Goal: Task Accomplishment & Management: Manage account settings

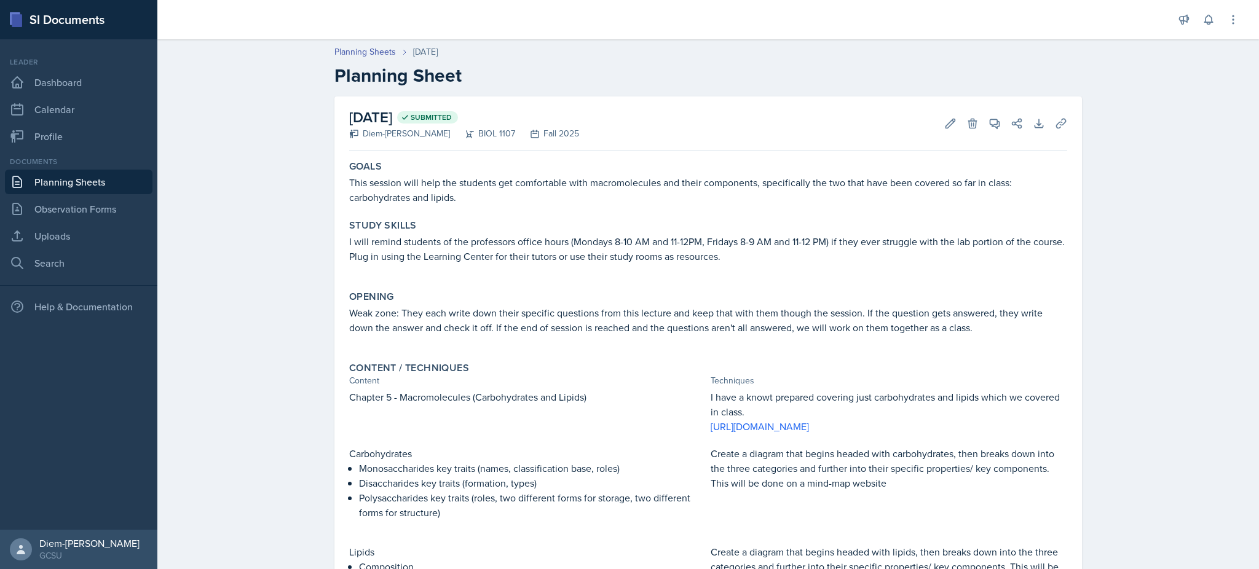
click at [43, 176] on link "Planning Sheets" at bounding box center [79, 182] width 148 height 25
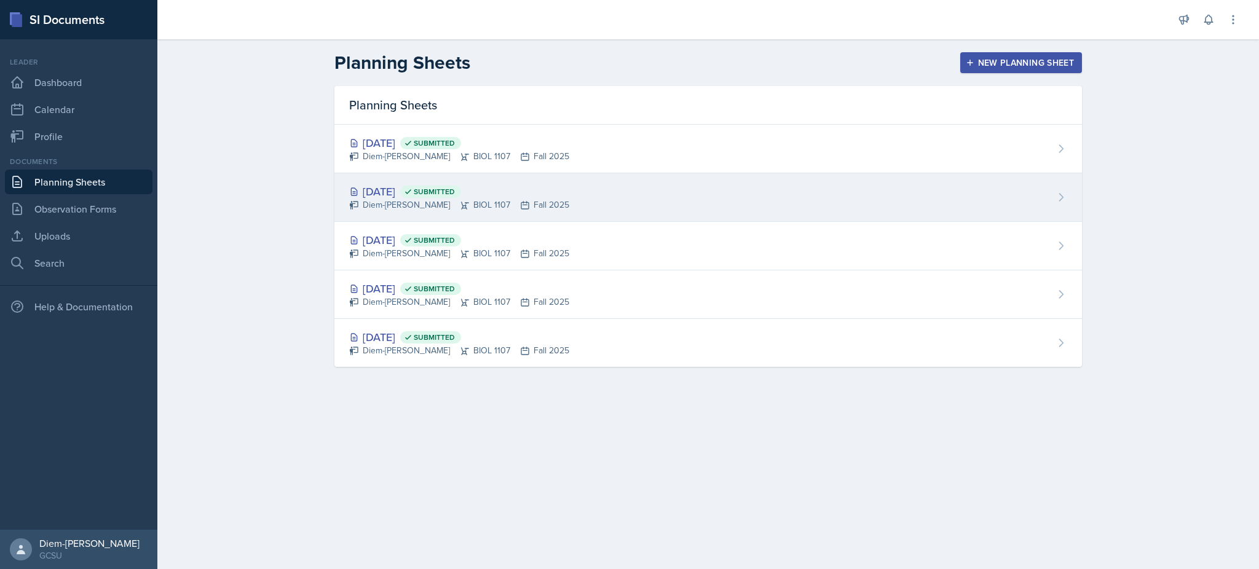
click at [406, 190] on div "[DATE] Submitted" at bounding box center [459, 191] width 220 height 17
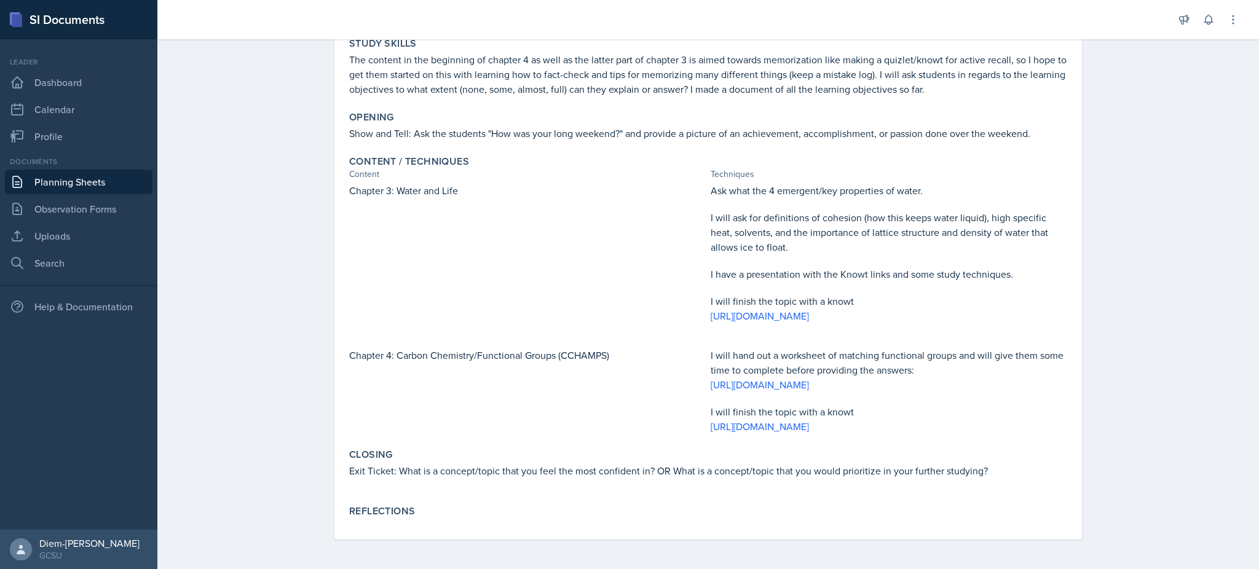
scroll to position [225, 0]
click at [997, 281] on p at bounding box center [888, 287] width 356 height 12
click at [1013, 267] on p "I have a presentation with the Knowt links and some study techniques." at bounding box center [888, 274] width 356 height 15
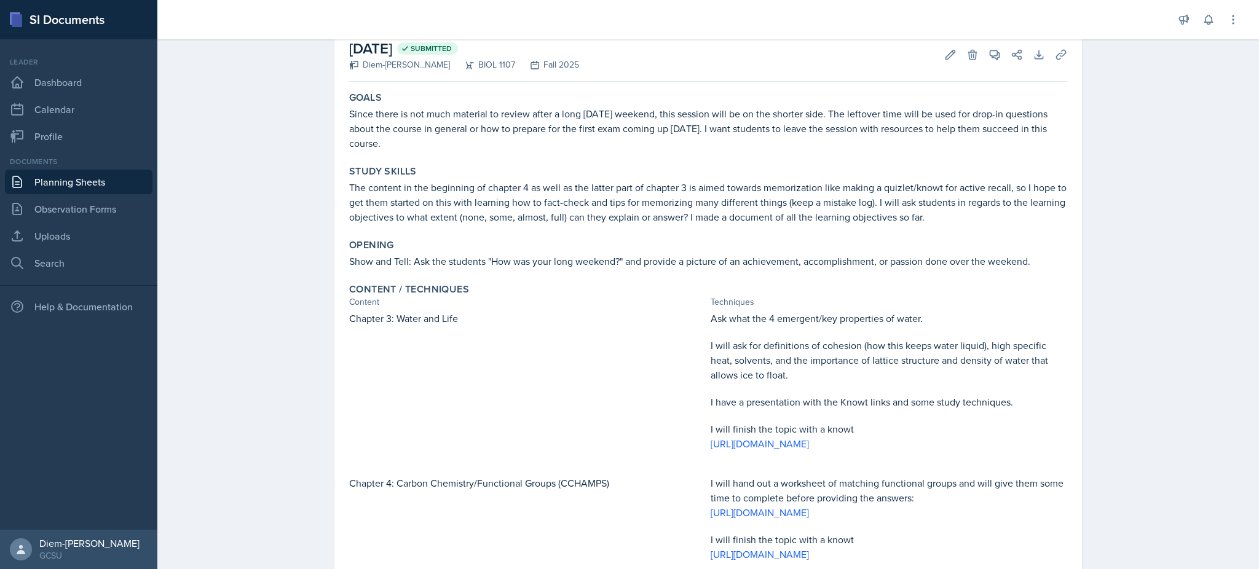
scroll to position [0, 0]
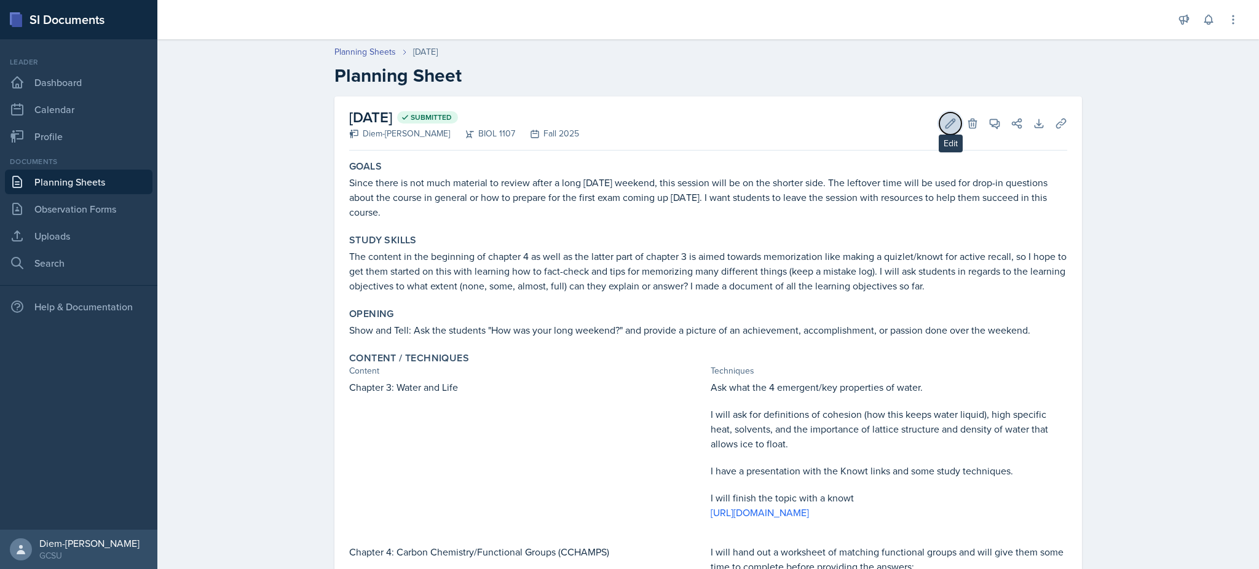
click at [939, 120] on button "Edit" at bounding box center [950, 123] width 22 height 22
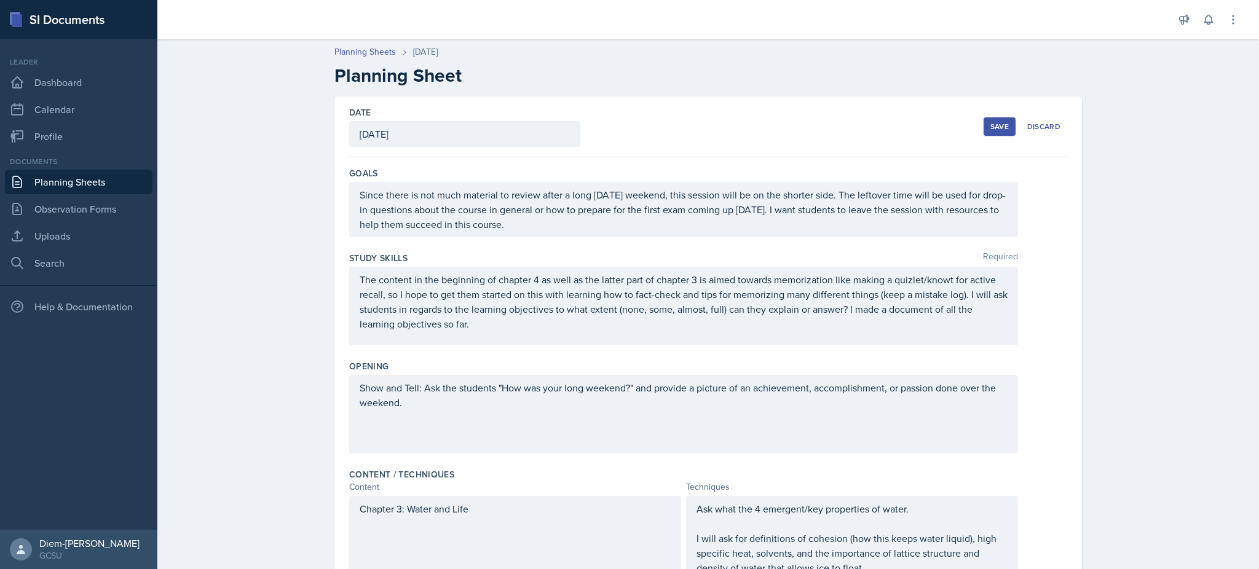
scroll to position [246, 0]
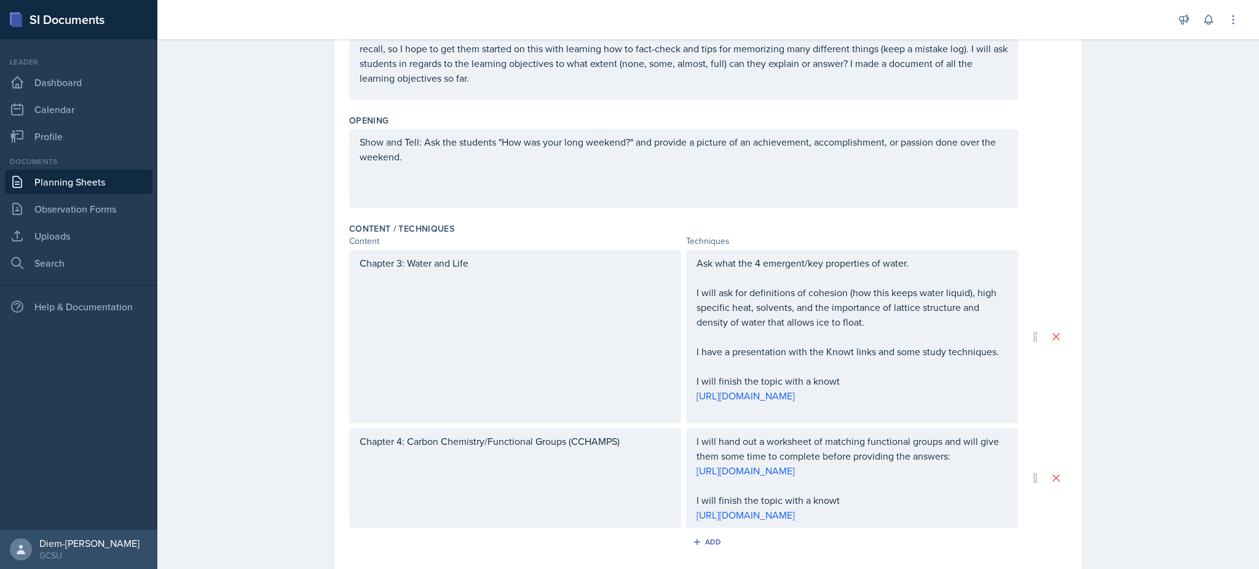
click at [1004, 360] on div "Ask what the 4 emergent/key properties of water. I will ask for definitions of …" at bounding box center [852, 336] width 332 height 173
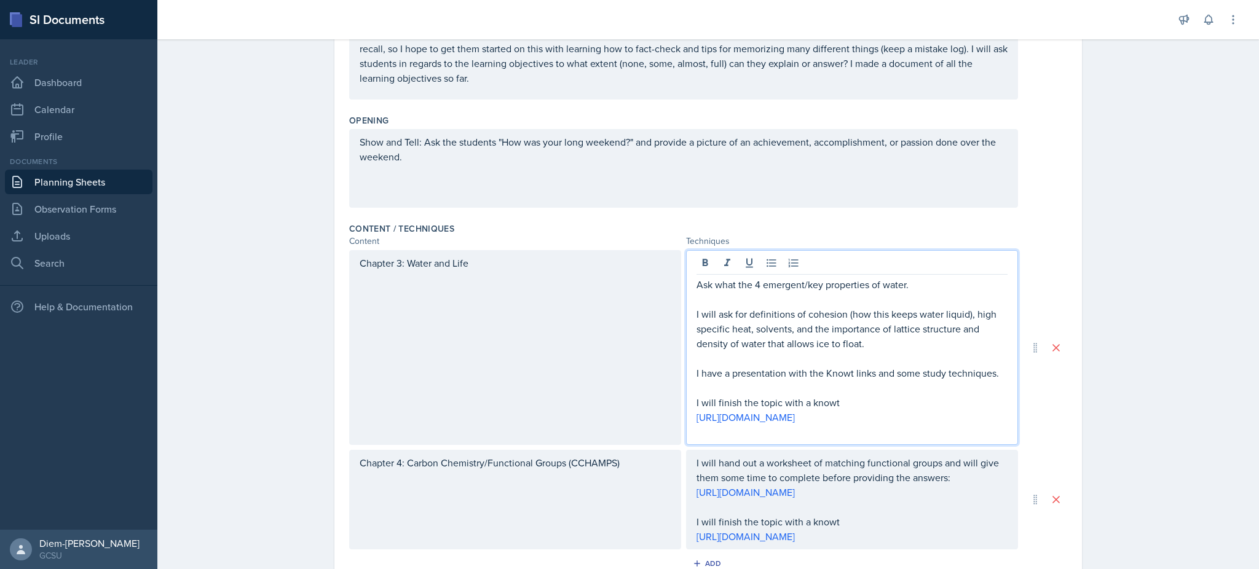
scroll to position [267, 0]
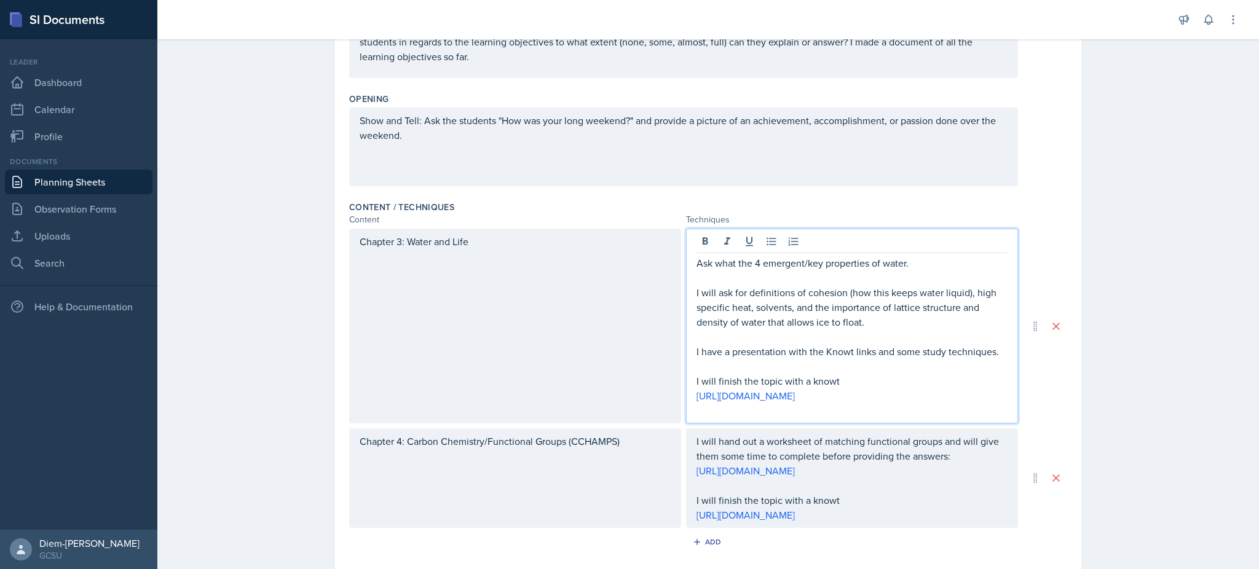
click at [996, 352] on p "I have a presentation with the Knowt links and some study techniques." at bounding box center [851, 351] width 311 height 15
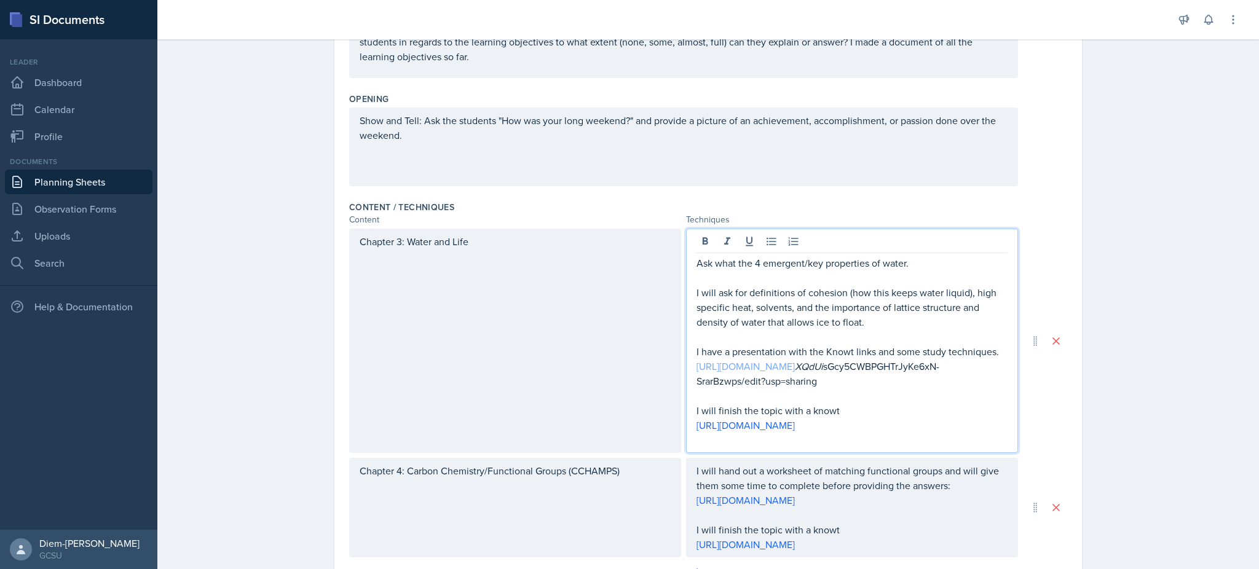
click at [795, 372] on link "[URL][DOMAIN_NAME]" at bounding box center [745, 367] width 98 height 14
drag, startPoint x: 868, startPoint y: 380, endPoint x: 690, endPoint y: 372, distance: 178.4
click at [696, 372] on p "[URL][DOMAIN_NAME] XQdUi sGcy5CWBPGHTrJyKe6xN-SrarBzwps/edit?usp=sharing" at bounding box center [851, 374] width 311 height 30
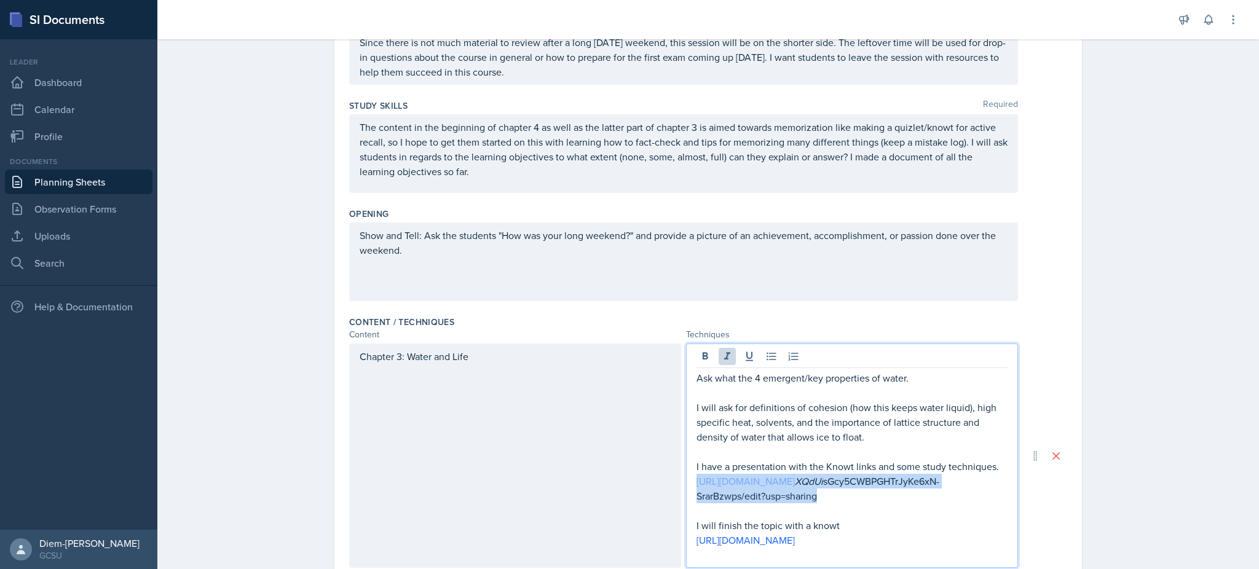
scroll to position [22, 0]
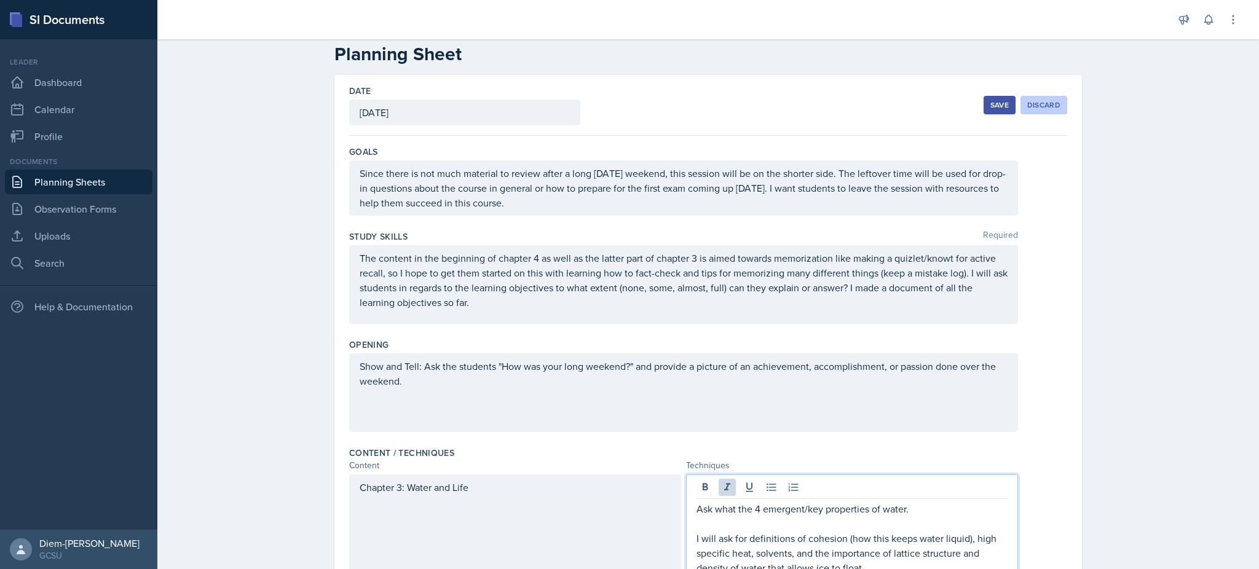
click at [1039, 96] on button "Discard" at bounding box center [1043, 105] width 47 height 18
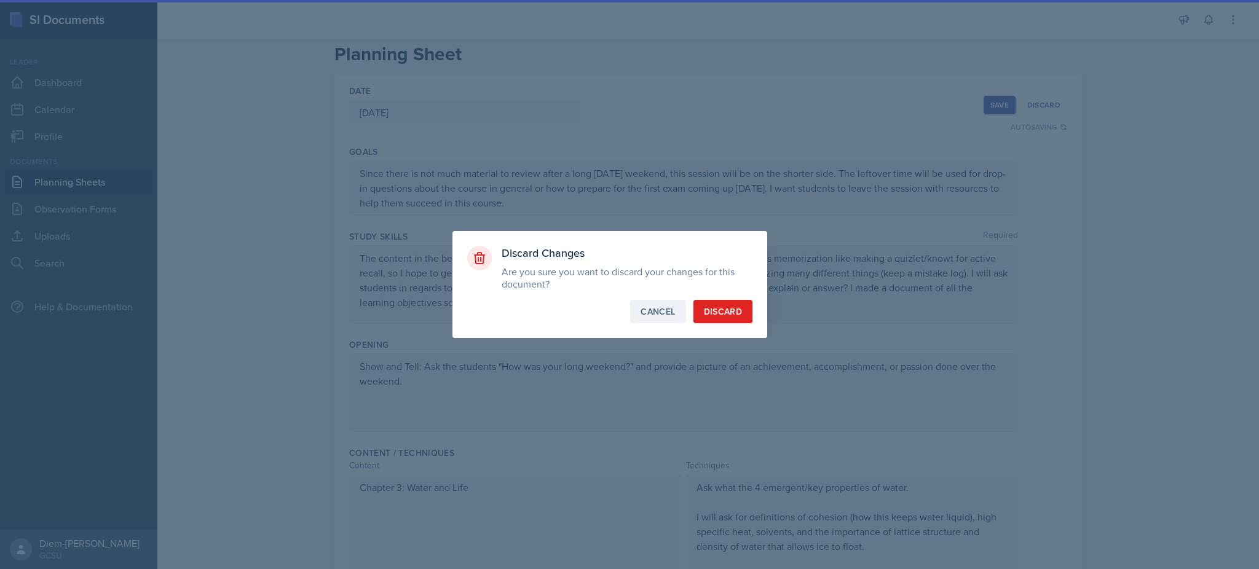
click at [665, 309] on div "Cancel" at bounding box center [657, 311] width 34 height 12
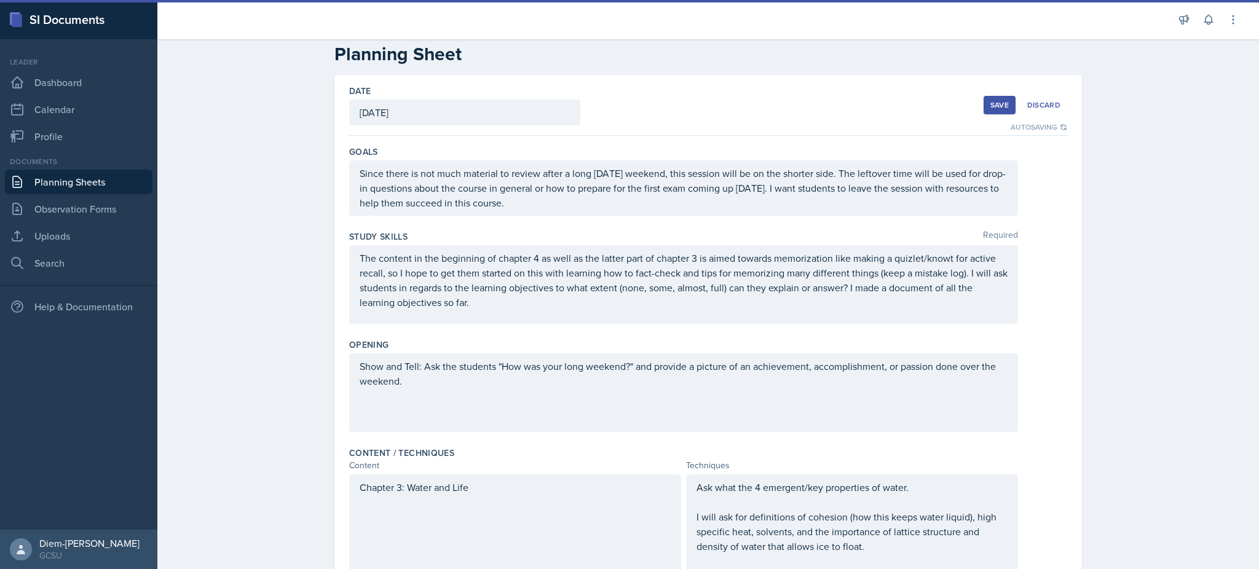
scroll to position [267, 0]
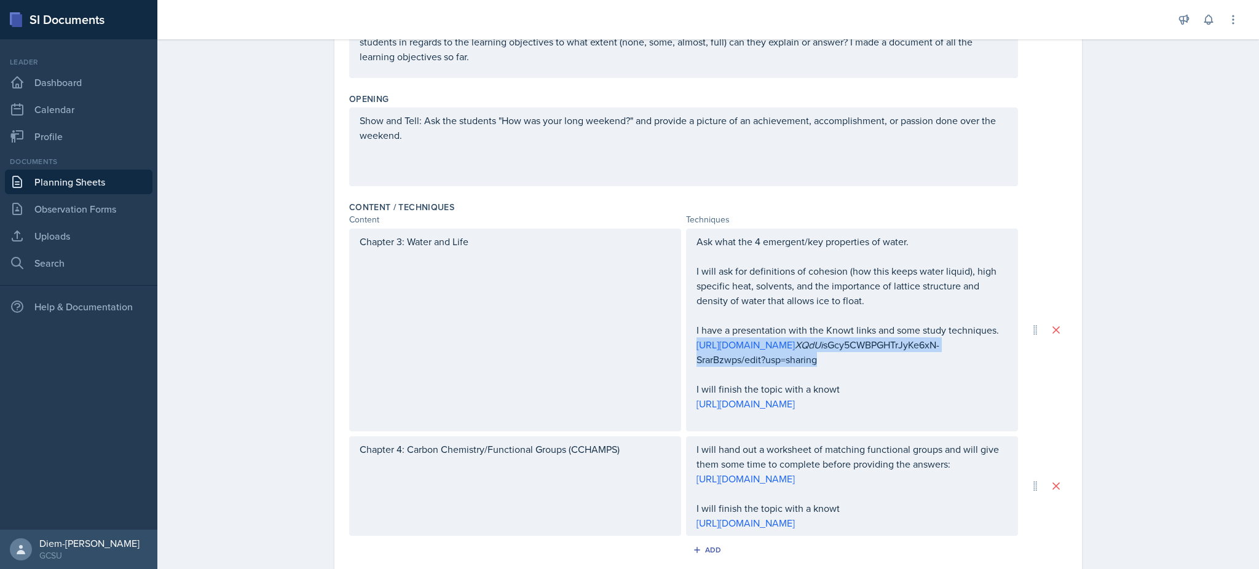
click at [912, 363] on p "[URL][DOMAIN_NAME] XQdUi sGcy5CWBPGHTrJyKe6xN-SrarBzwps/edit?usp=sharing" at bounding box center [851, 352] width 311 height 30
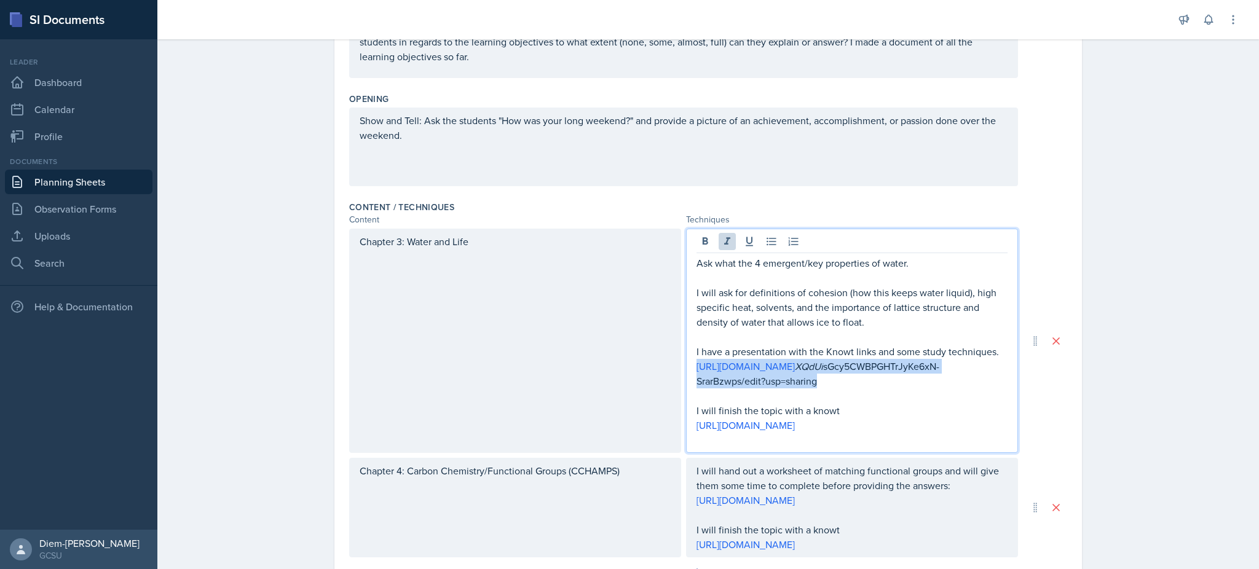
drag, startPoint x: 886, startPoint y: 379, endPoint x: 673, endPoint y: 364, distance: 213.2
click at [673, 364] on div "Chapter 3: Water and Life Ask what the 4 emergent/key properties of water. I wi…" at bounding box center [683, 341] width 669 height 224
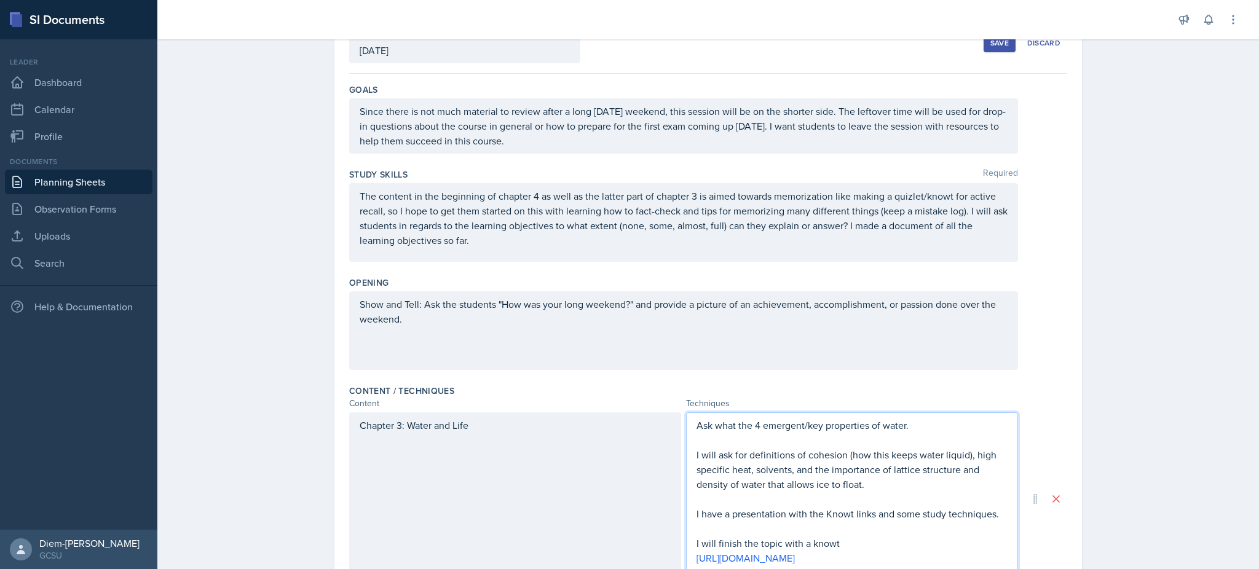
scroll to position [0, 0]
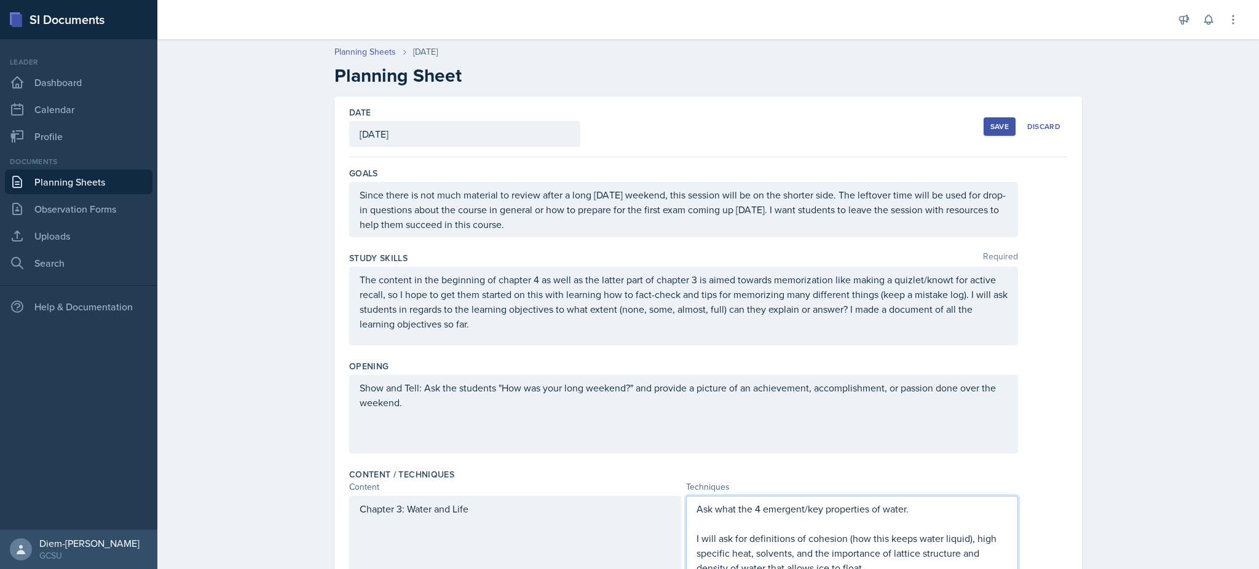
click at [1005, 125] on button "Save" at bounding box center [999, 126] width 32 height 18
